Goal: Communication & Community: Answer question/provide support

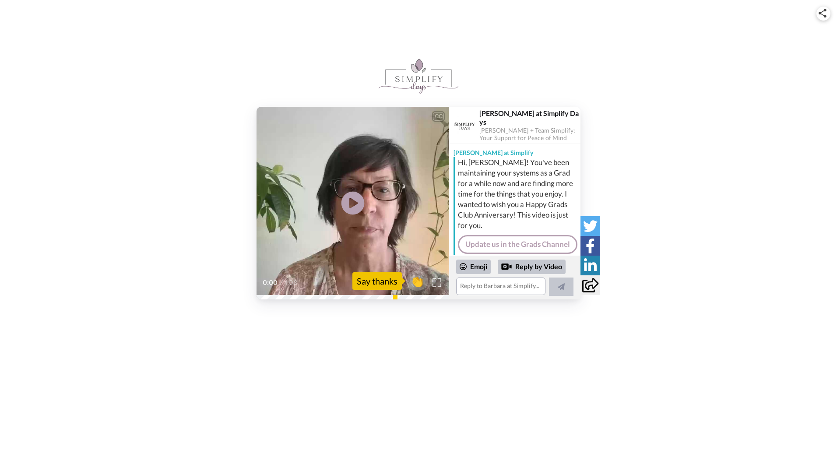
click at [355, 208] on icon at bounding box center [353, 203] width 23 height 23
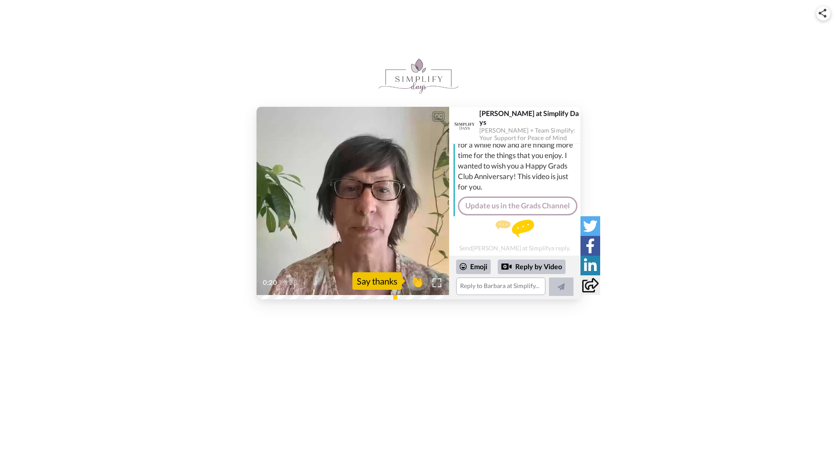
scroll to position [46, 0]
click at [475, 270] on div "Emoji" at bounding box center [473, 267] width 35 height 14
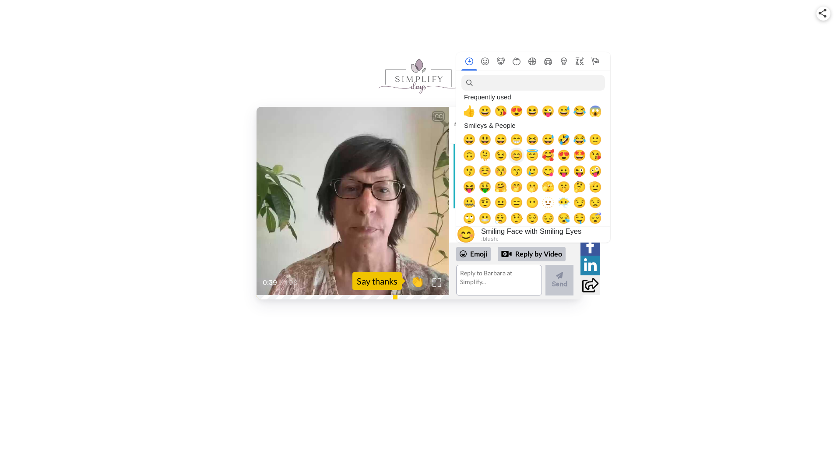
click at [514, 157] on span "😊" at bounding box center [516, 155] width 13 height 12
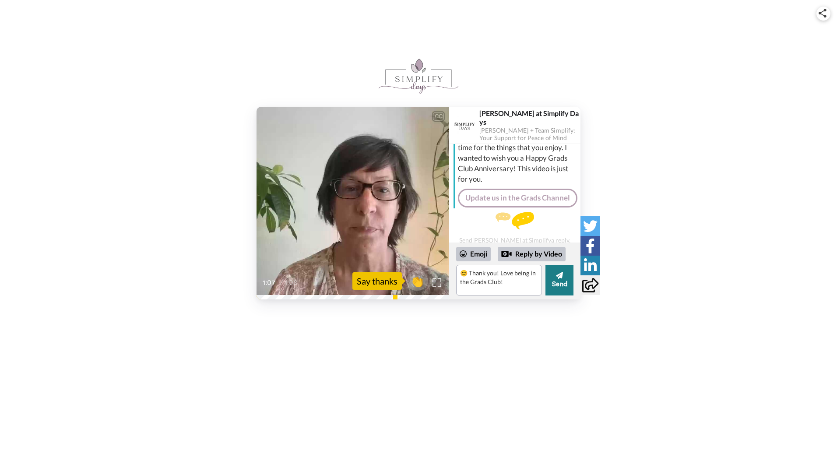
click at [562, 286] on button "Send" at bounding box center [560, 280] width 28 height 31
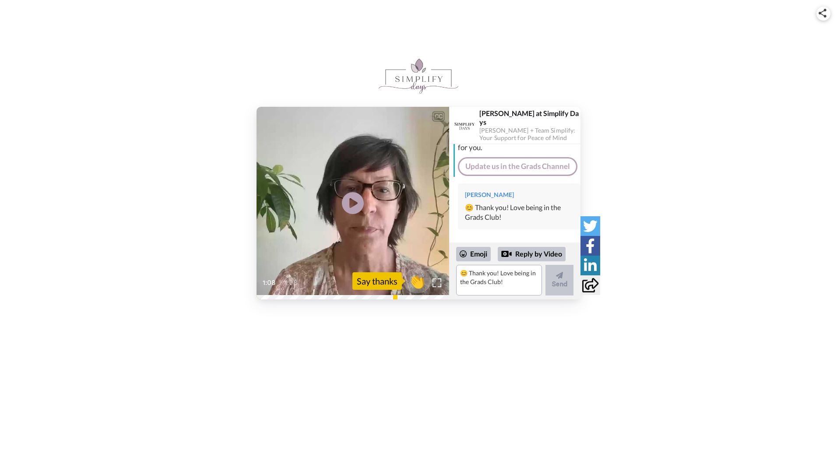
click at [413, 284] on span "👏" at bounding box center [418, 281] width 28 height 18
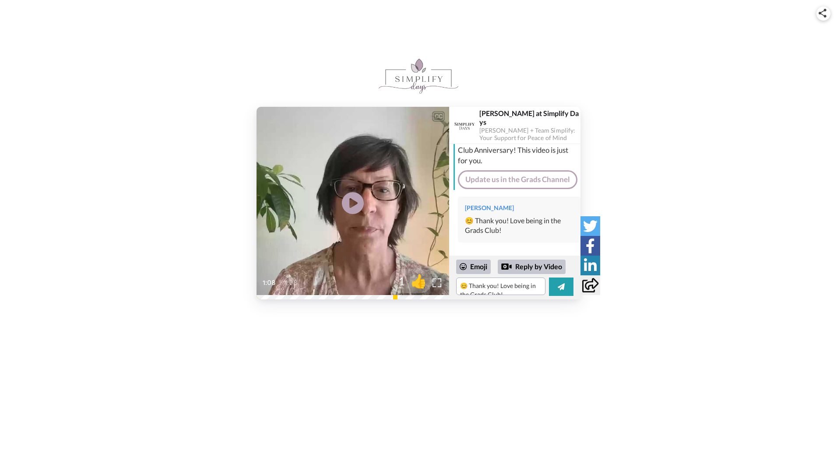
scroll to position [73, 0]
click at [505, 289] on textarea "👏" at bounding box center [500, 287] width 89 height 18
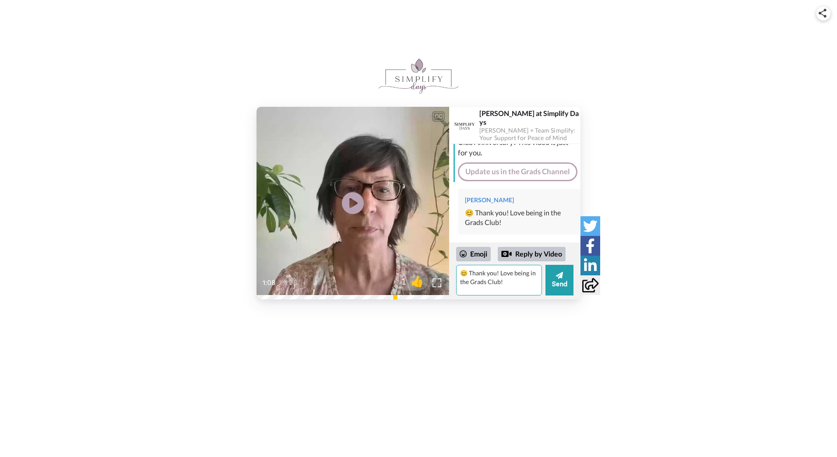
scroll to position [86, 0]
type textarea "👏"
click at [589, 290] on icon at bounding box center [591, 285] width 16 height 14
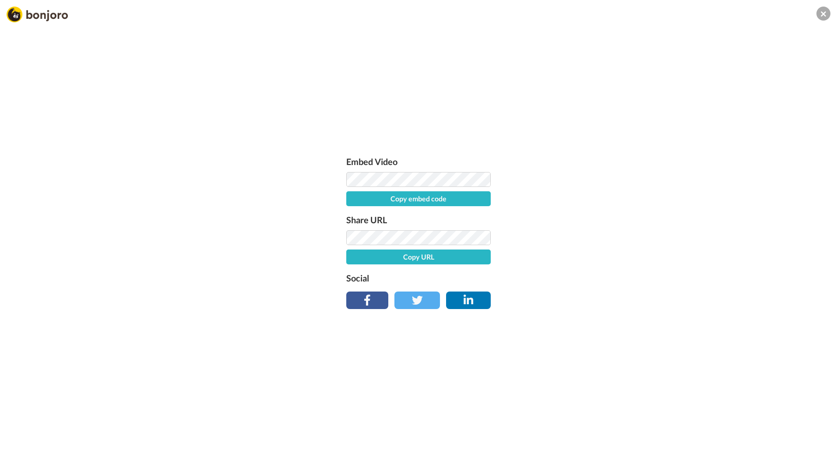
scroll to position [73, 0]
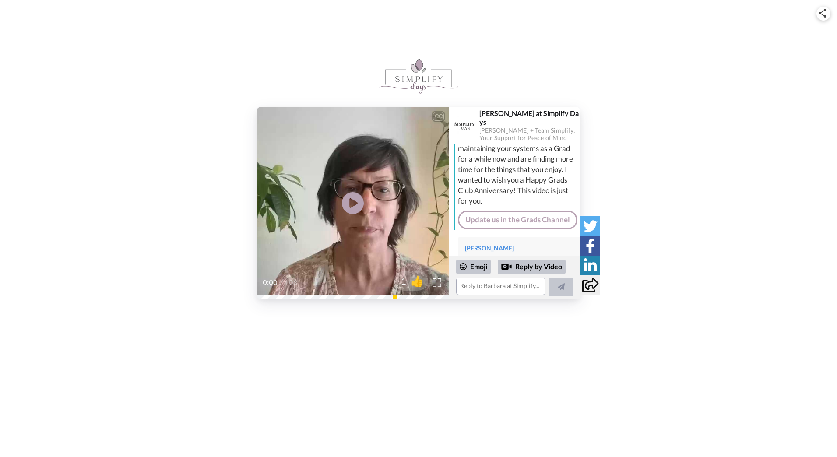
scroll to position [73, 0]
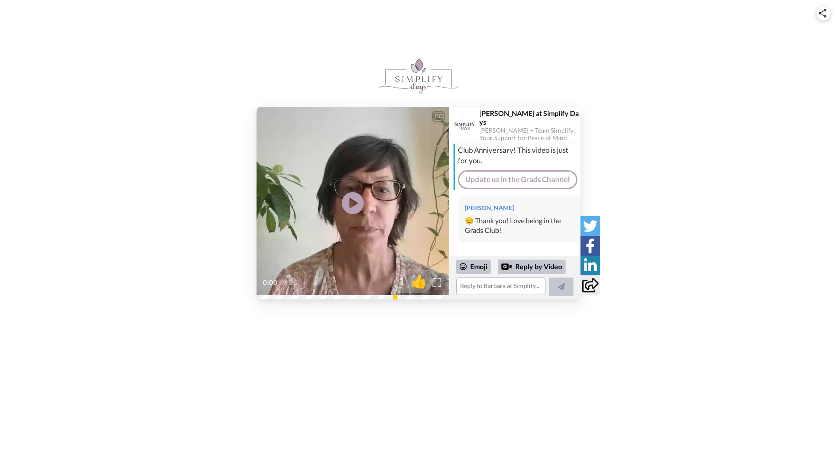
click at [418, 282] on span "👍" at bounding box center [419, 281] width 28 height 18
click at [495, 293] on textarea "👍" at bounding box center [500, 287] width 89 height 18
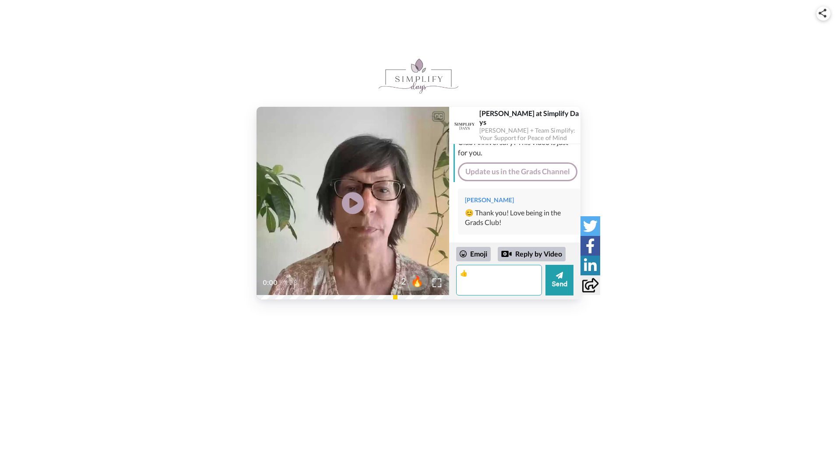
type textarea "👍"
